Goal: Book appointment/travel/reservation

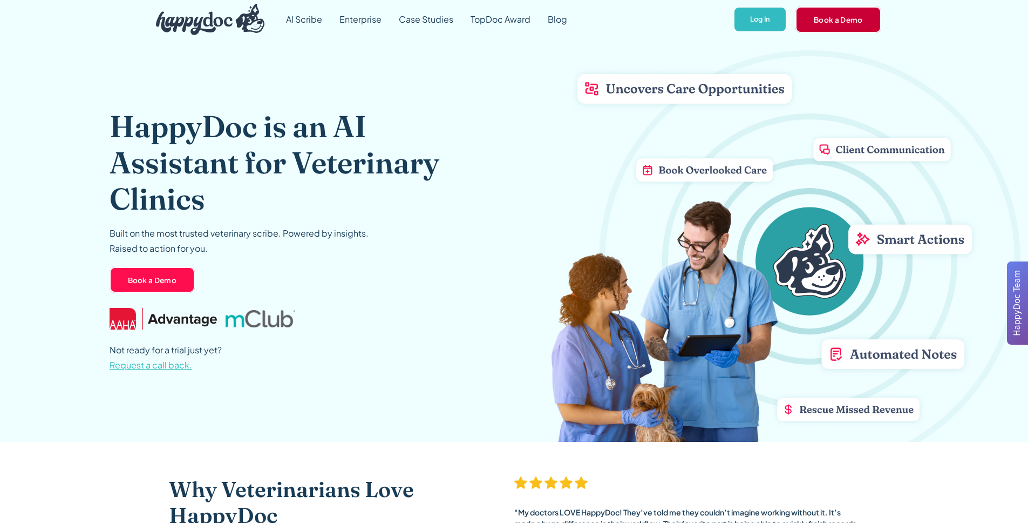
click at [846, 16] on link "Book a Demo" at bounding box center [839, 19] width 86 height 26
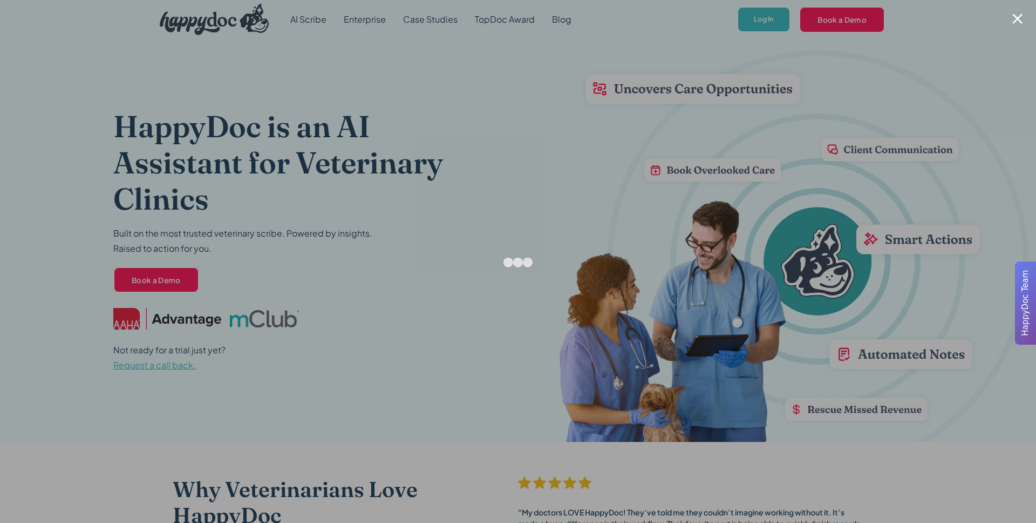
click at [1013, 23] on div at bounding box center [1018, 18] width 10 height 10
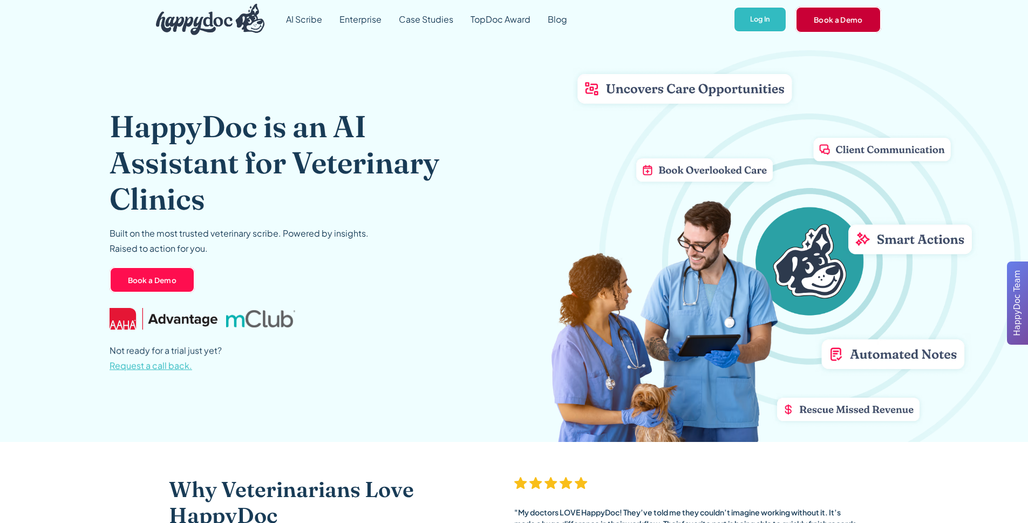
click at [819, 22] on link "Book a Demo" at bounding box center [839, 19] width 86 height 26
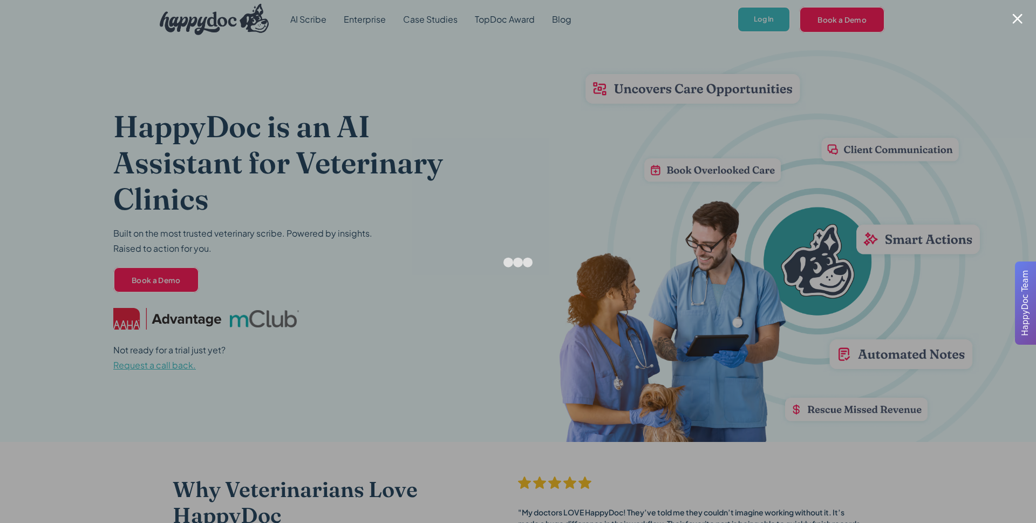
click at [1019, 18] on div at bounding box center [1018, 18] width 10 height 10
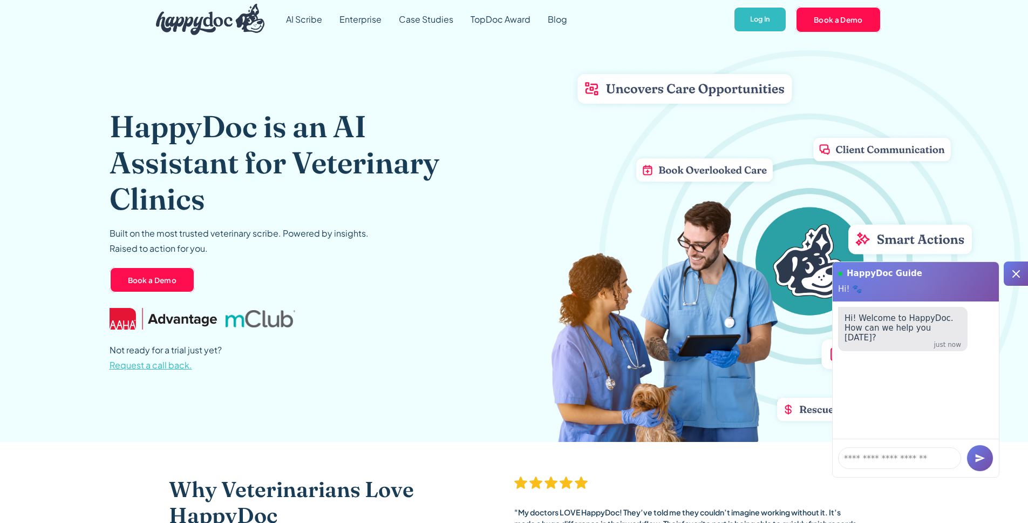
click at [1018, 275] on icon at bounding box center [1017, 274] width 8 height 8
